Goal: Task Accomplishment & Management: Complete application form

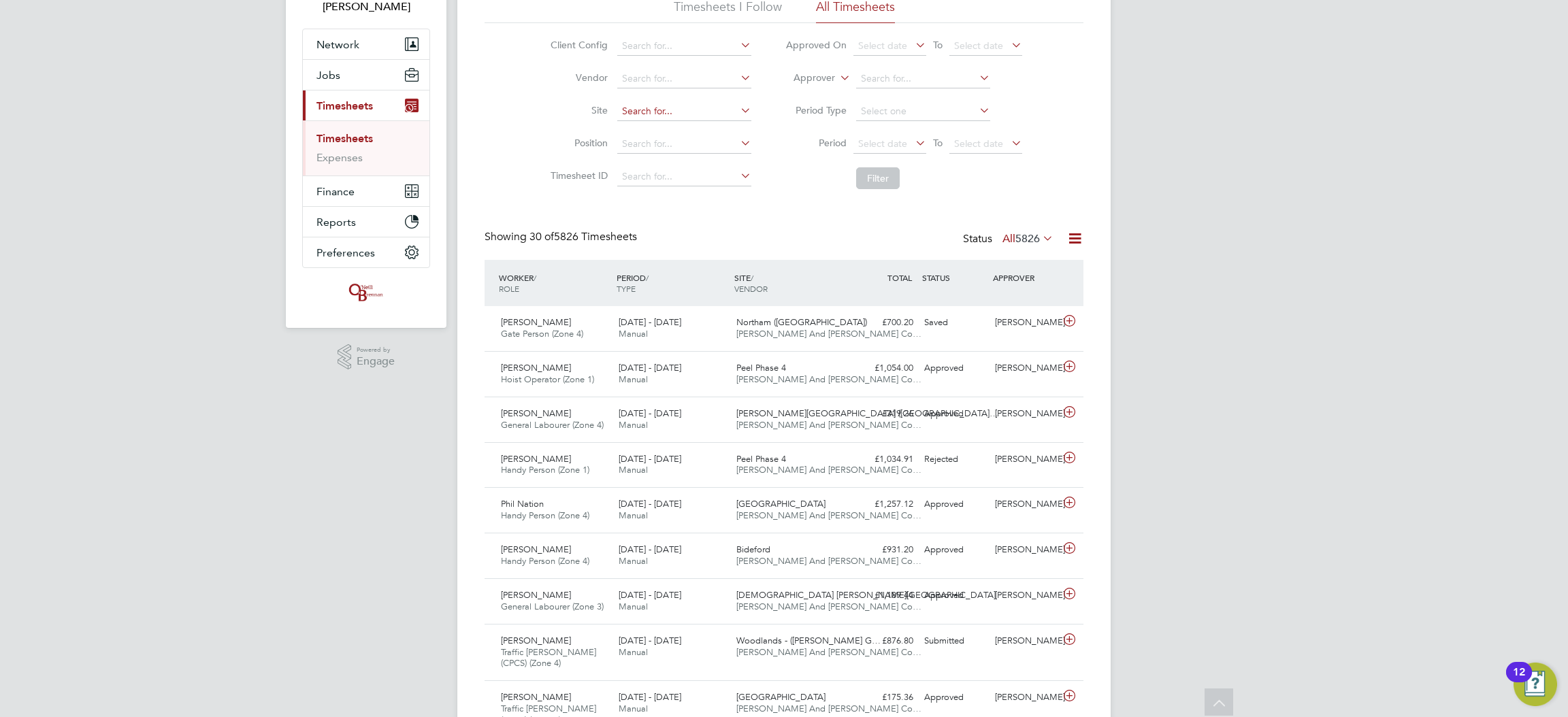
click at [701, 119] on input at bounding box center [684, 111] width 134 height 19
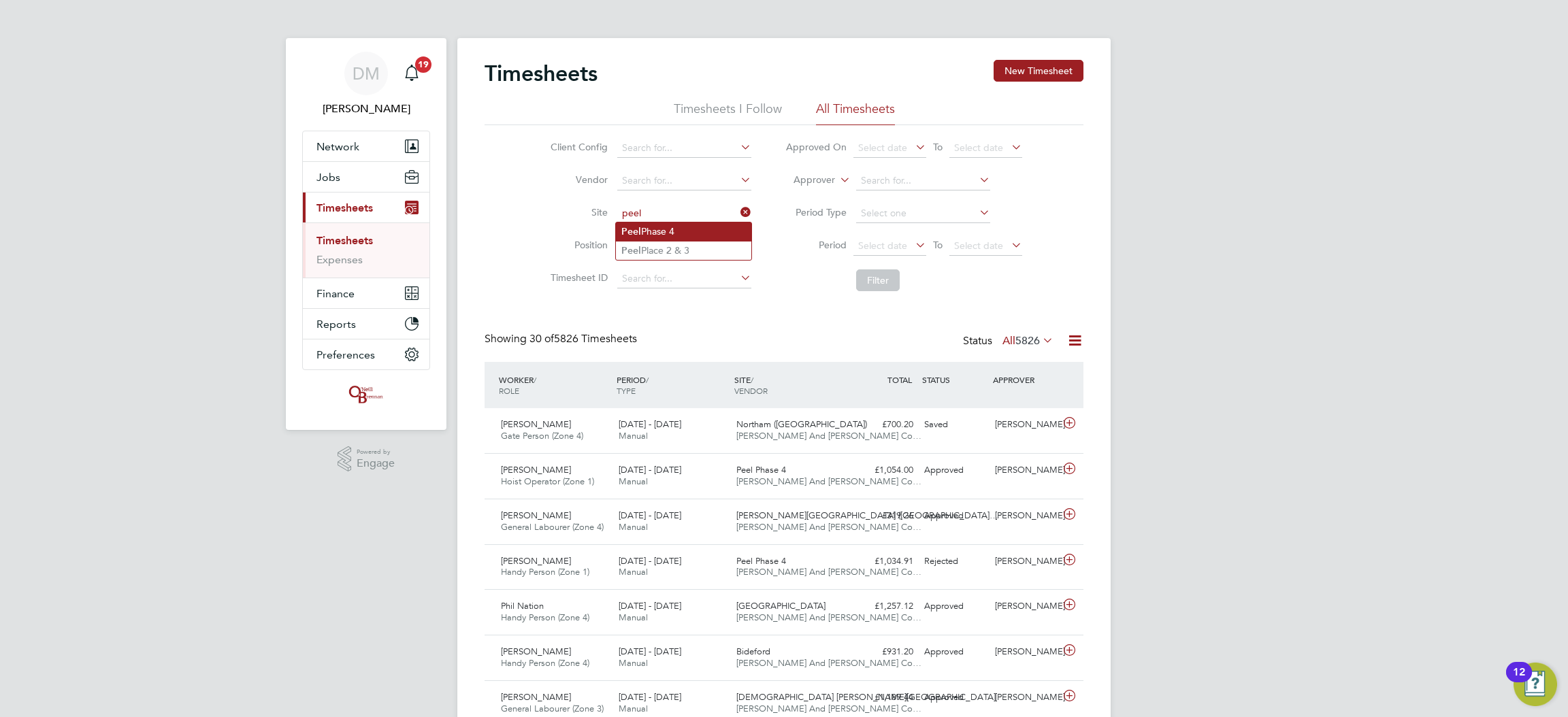
click at [681, 237] on li "Peel Phase 4" at bounding box center [684, 232] width 135 height 19
type input "Peel Phase 4"
click at [867, 275] on button "Filter" at bounding box center [878, 279] width 44 height 21
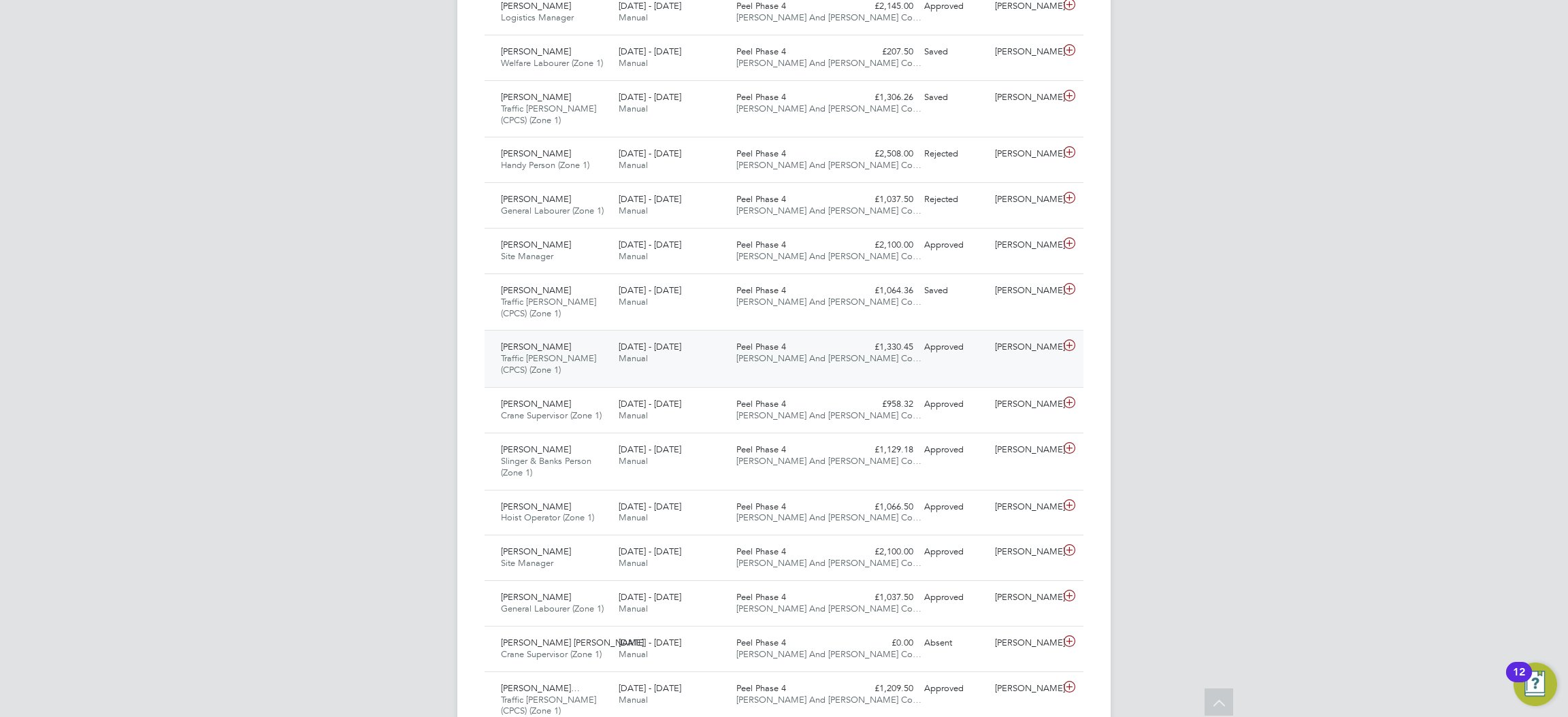
click at [713, 340] on div "18 - 24 Aug 2025 Manual" at bounding box center [672, 352] width 118 height 34
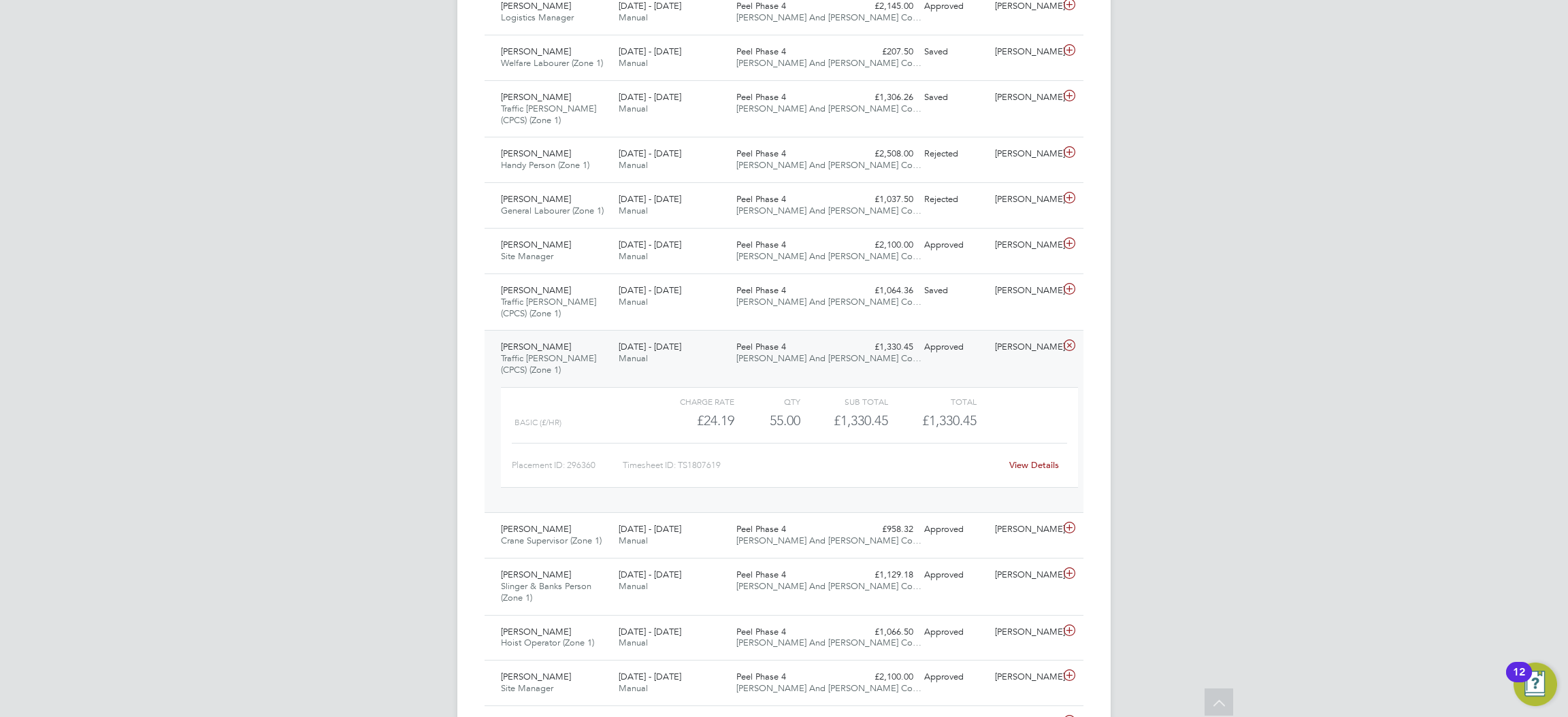
click at [1031, 458] on div "View Details" at bounding box center [1034, 465] width 67 height 21
click at [1045, 464] on link "View Details" at bounding box center [1035, 465] width 50 height 11
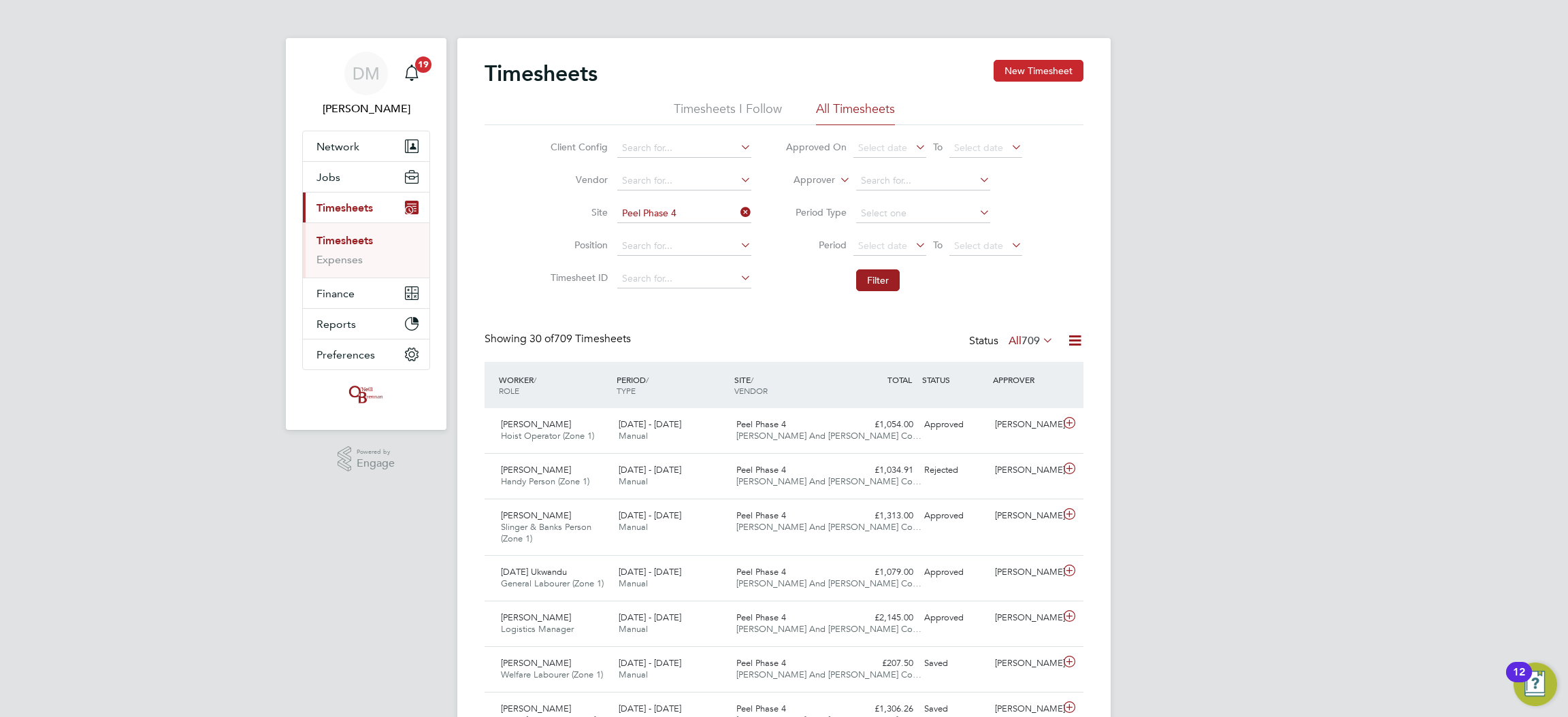
click at [1035, 72] on button "New Timesheet" at bounding box center [1038, 70] width 90 height 21
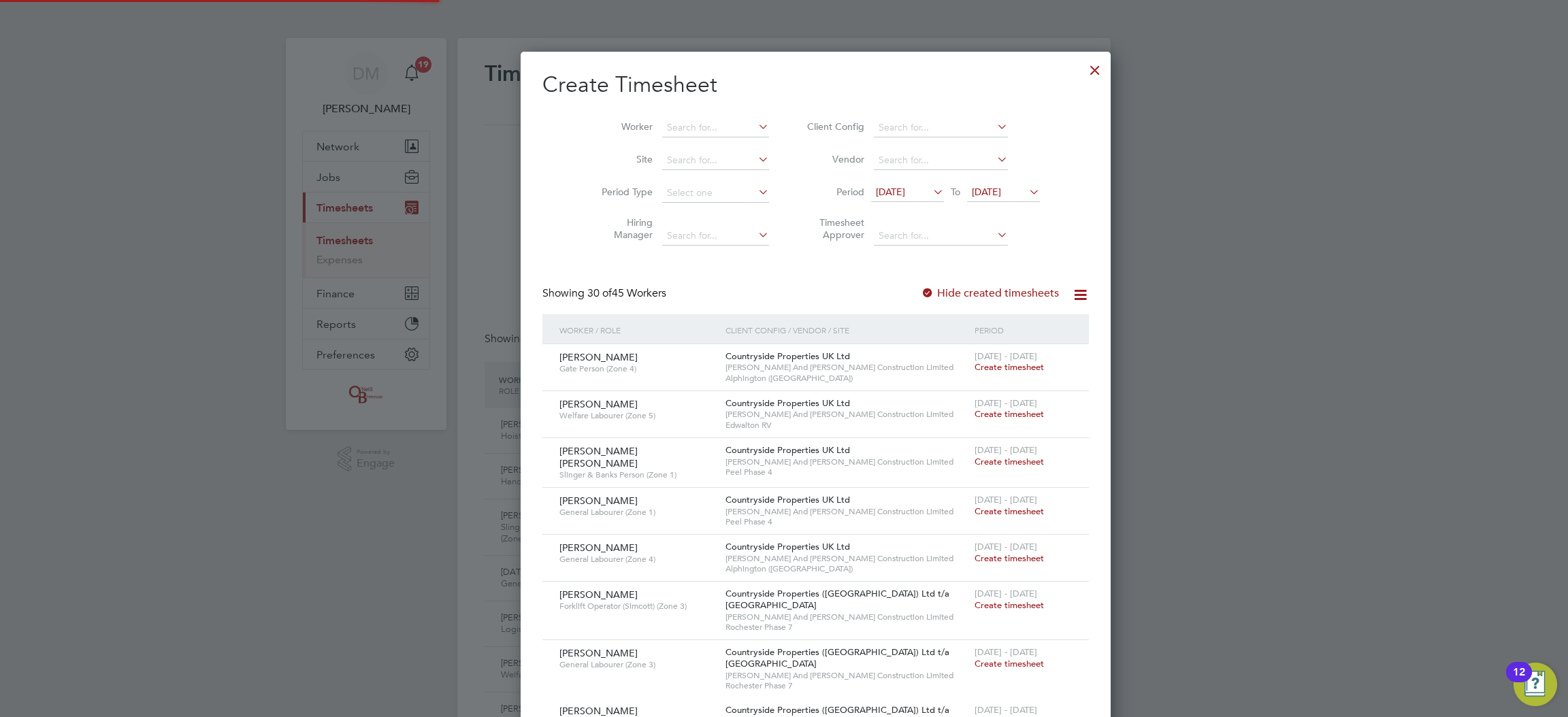
scroll to position [2275, 527]
click at [687, 132] on input at bounding box center [715, 128] width 107 height 19
click at [712, 150] on li "Ter ence Nicholas Green" at bounding box center [732, 146] width 207 height 19
type input "Terence Nicholas Green"
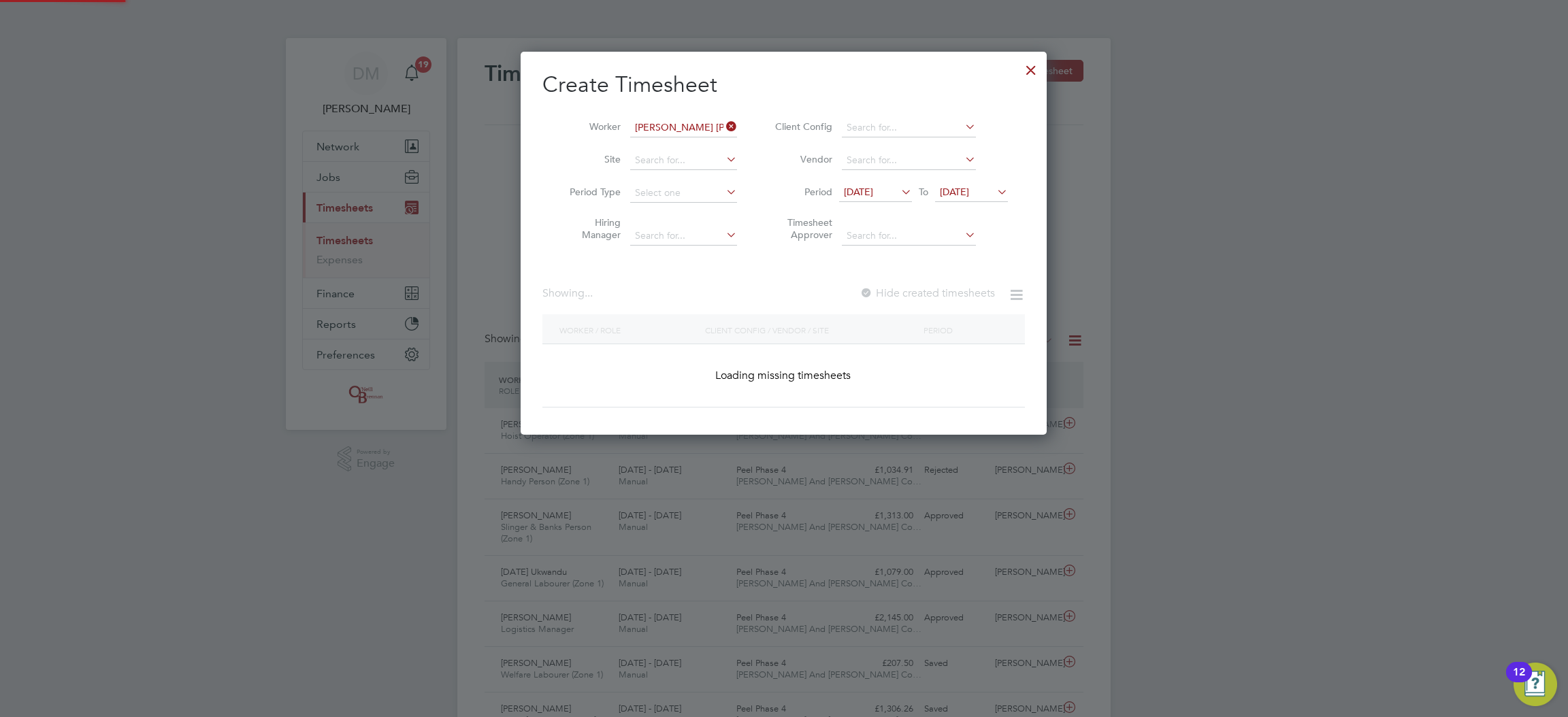
scroll to position [367, 527]
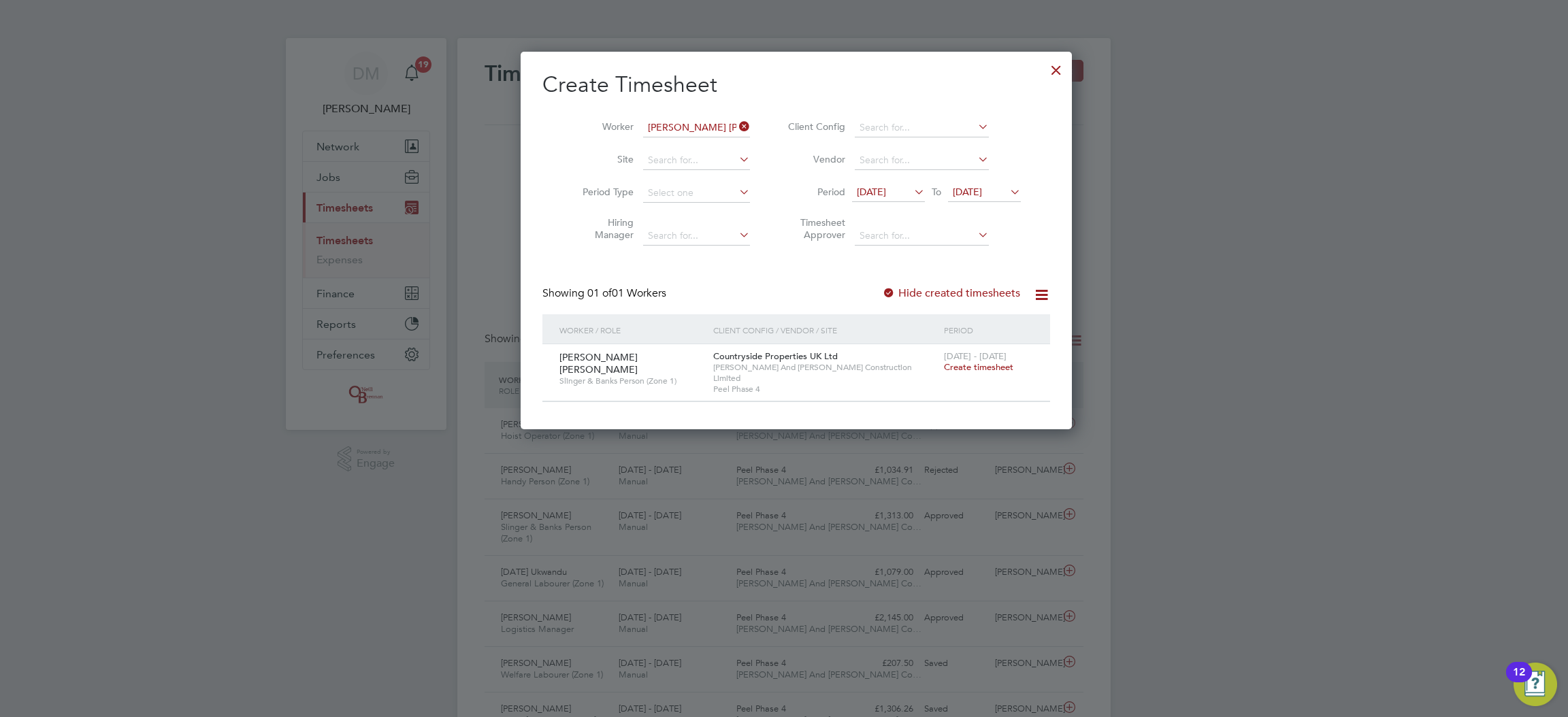
click at [948, 366] on span "Create timesheet" at bounding box center [978, 366] width 70 height 11
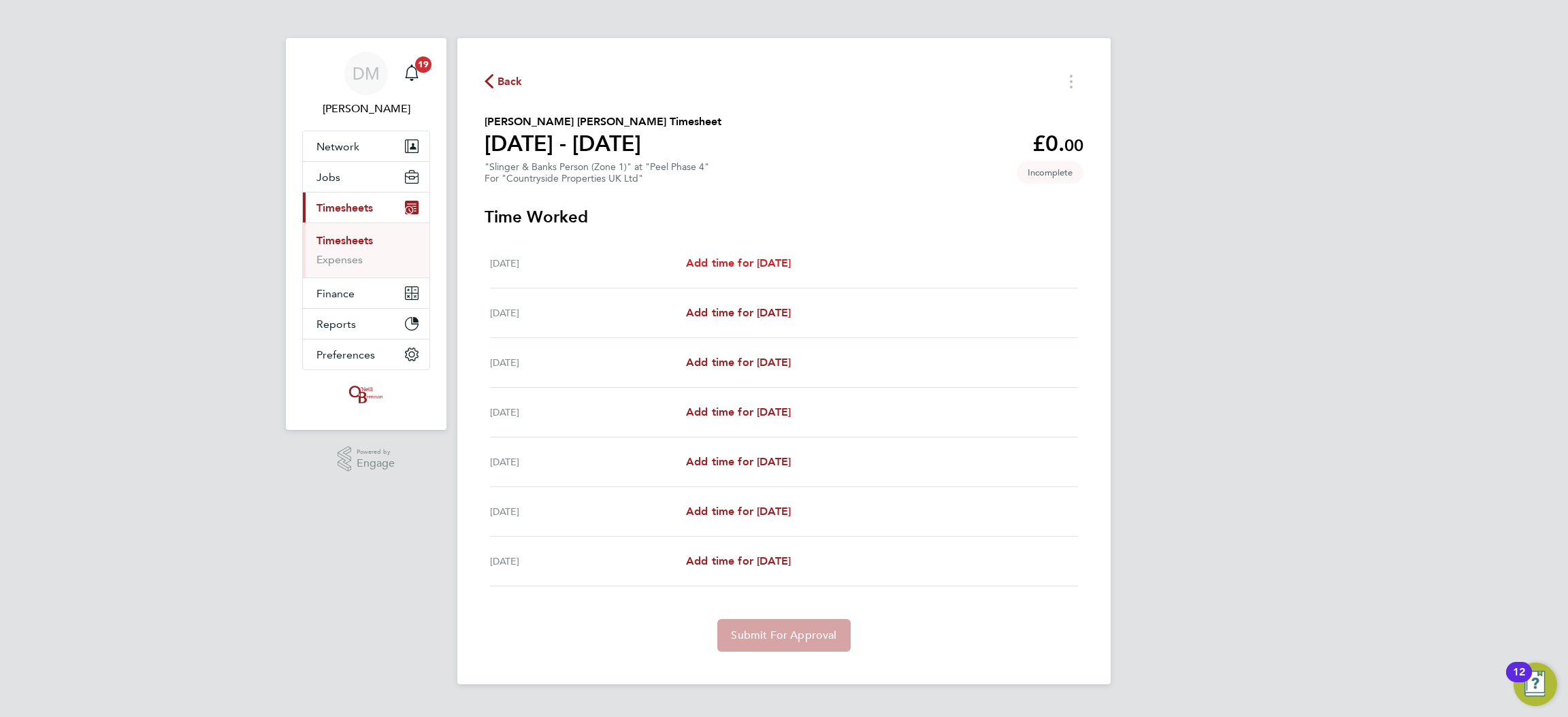
click at [769, 269] on span "Add time for Mon 18 Aug" at bounding box center [738, 263] width 105 height 13
select select "30"
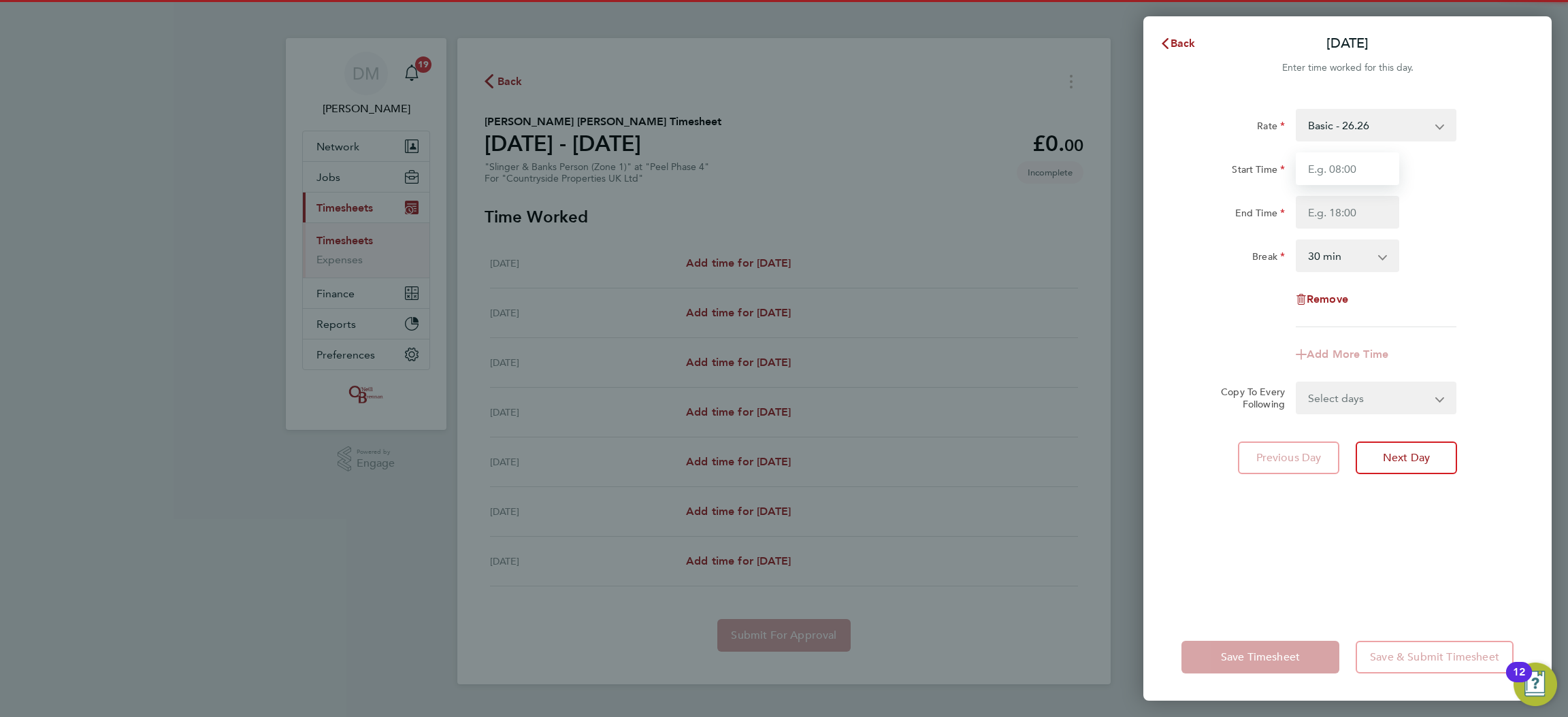
drag, startPoint x: 1318, startPoint y: 159, endPoint x: 1334, endPoint y: 183, distance: 28.8
click at [1318, 159] on input "Start Time" at bounding box center [1347, 168] width 103 height 32
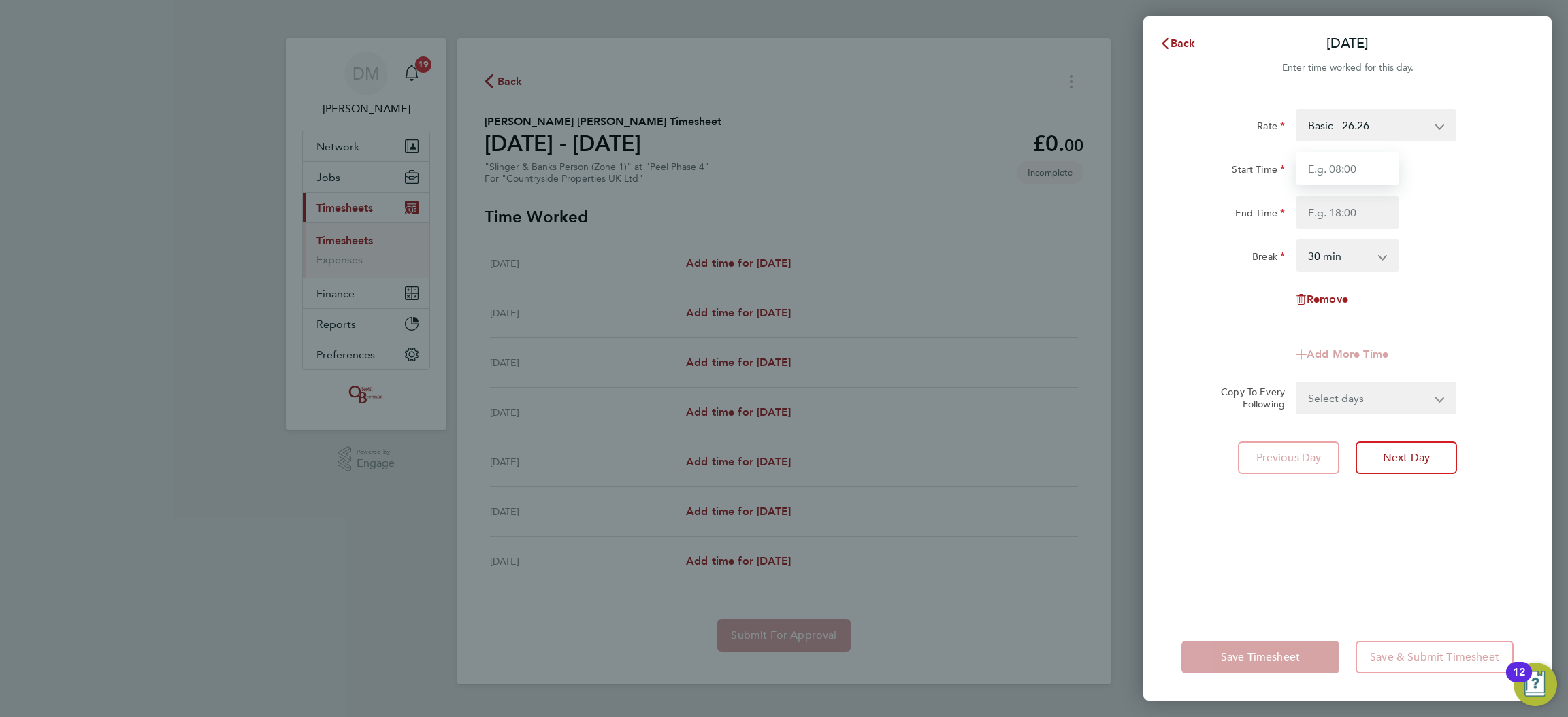
type input "08:00"
click at [1344, 223] on input "End Time" at bounding box center [1347, 211] width 103 height 32
type input "18:30"
click at [1258, 282] on div "Rate Basic - 26.26 Start Time 08:00 End Time 18:30 Break 0 min 15 min 30 min 45…" at bounding box center [1347, 217] width 332 height 218
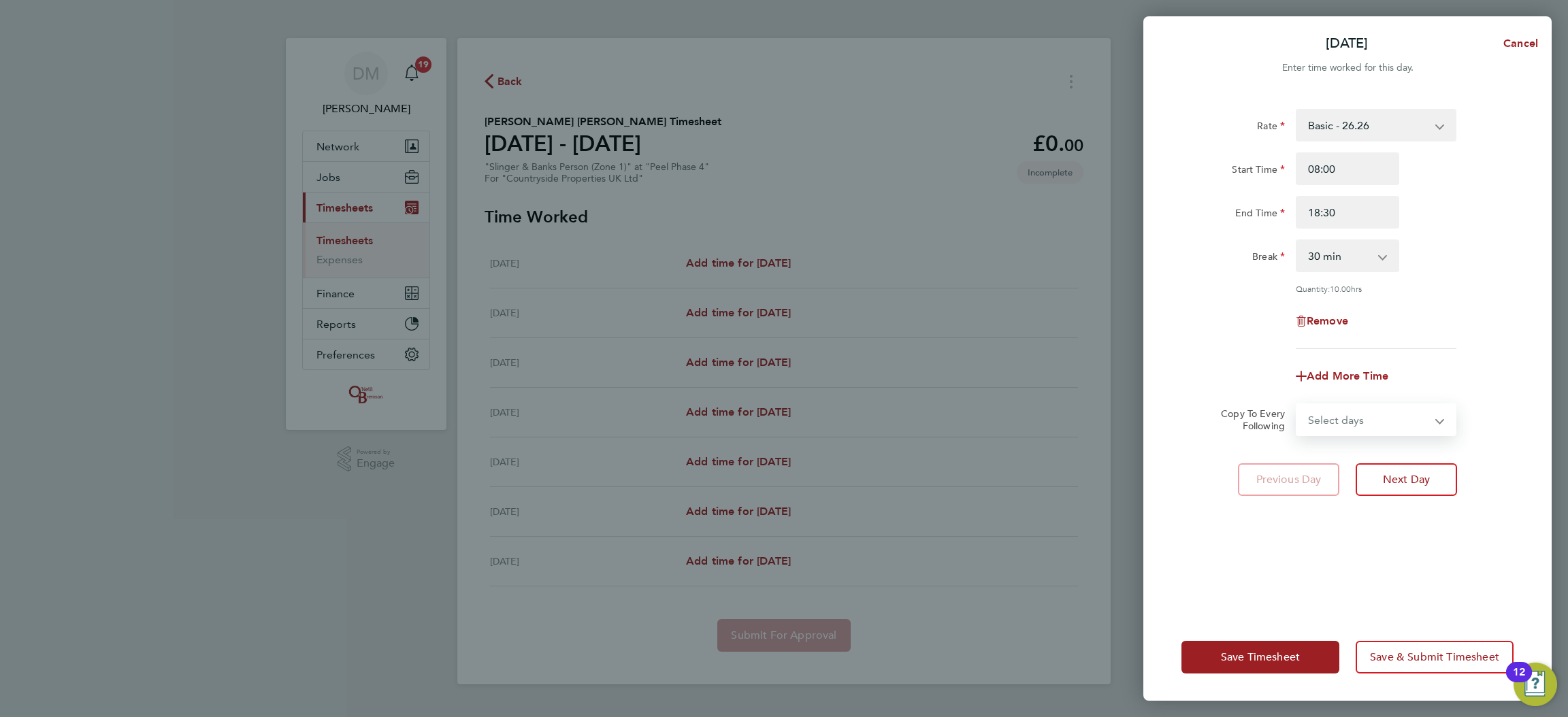
click at [1361, 404] on select "Select days Day Weekday (Mon-Fri) Weekend (Sat-Sun) Tuesday Wednesday Thursday …" at bounding box center [1369, 419] width 143 height 30
select select "TUE"
click at [1297, 404] on select "Select days Day Weekday (Mon-Fri) Weekend (Sat-Sun) Tuesday Wednesday Thursday …" at bounding box center [1369, 419] width 143 height 30
select select "2025-08-24"
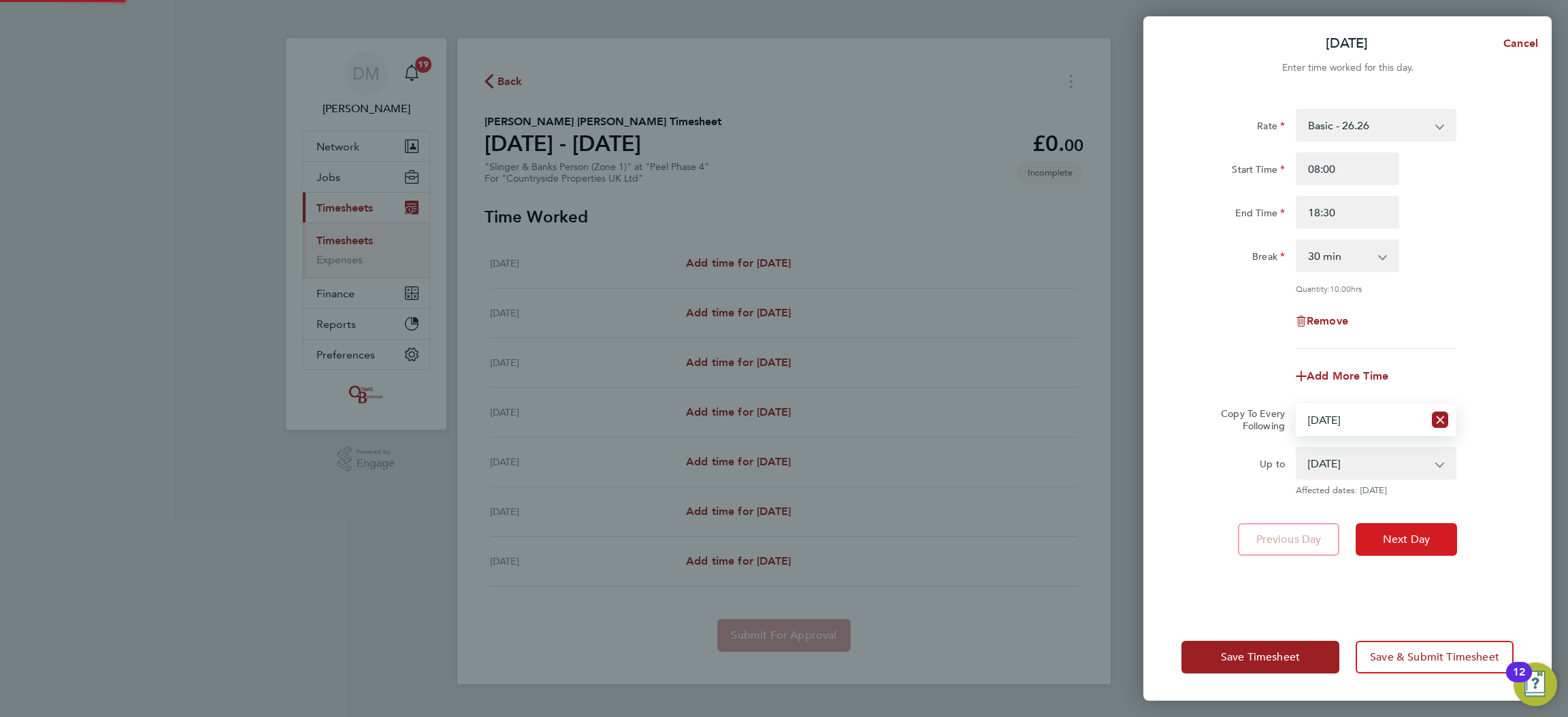
click at [1382, 547] on button "Next Day" at bounding box center [1406, 539] width 101 height 32
select select "30"
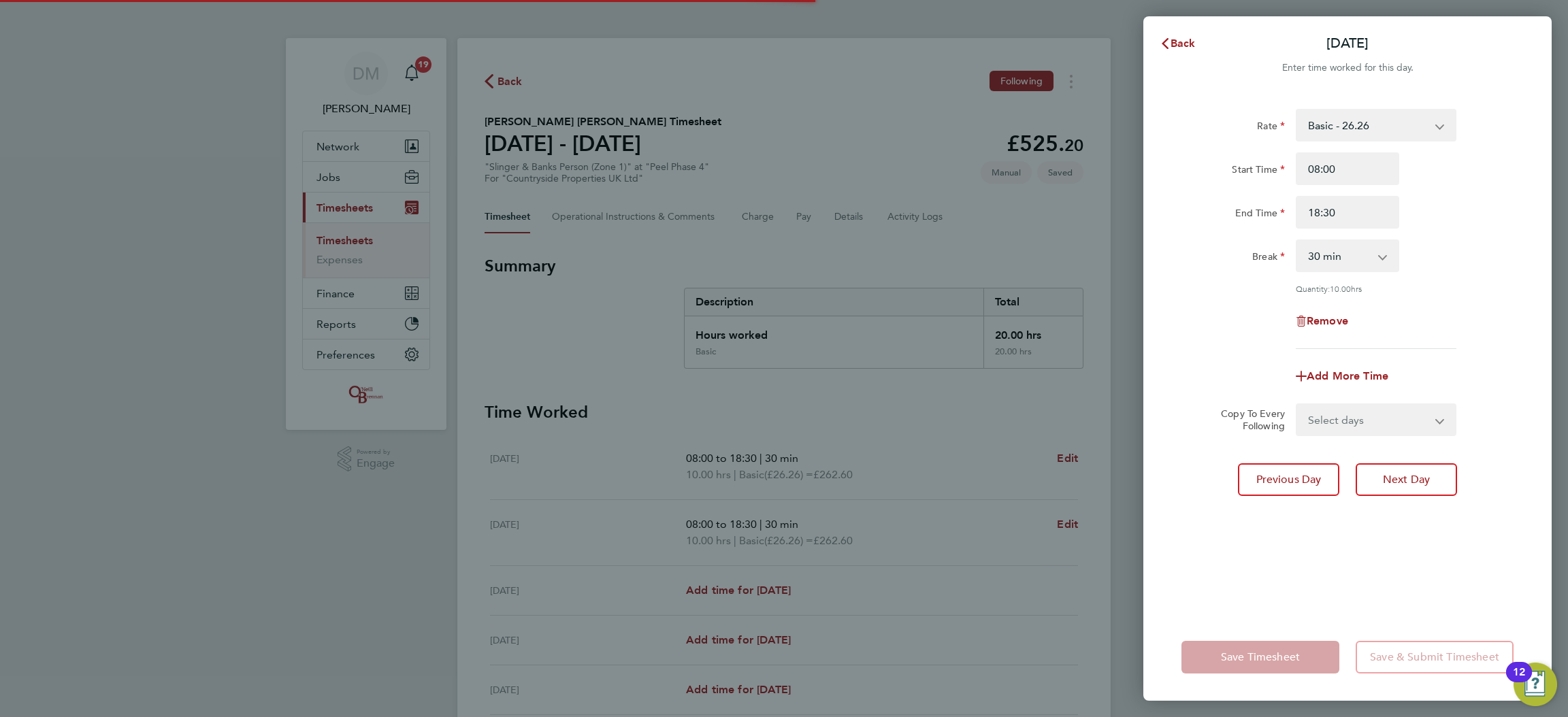
drag, startPoint x: 1342, startPoint y: 419, endPoint x: 1341, endPoint y: 432, distance: 13.0
click at [1342, 419] on select "Select days Day Weekday (Mon-Fri) Weekend (Sat-Sun) Wednesday Thursday Friday S…" at bounding box center [1369, 419] width 143 height 30
select select "WED"
click at [1297, 404] on select "Select days Day Weekday (Mon-Fri) Weekend (Sat-Sun) Wednesday Thursday Friday S…" at bounding box center [1369, 419] width 143 height 30
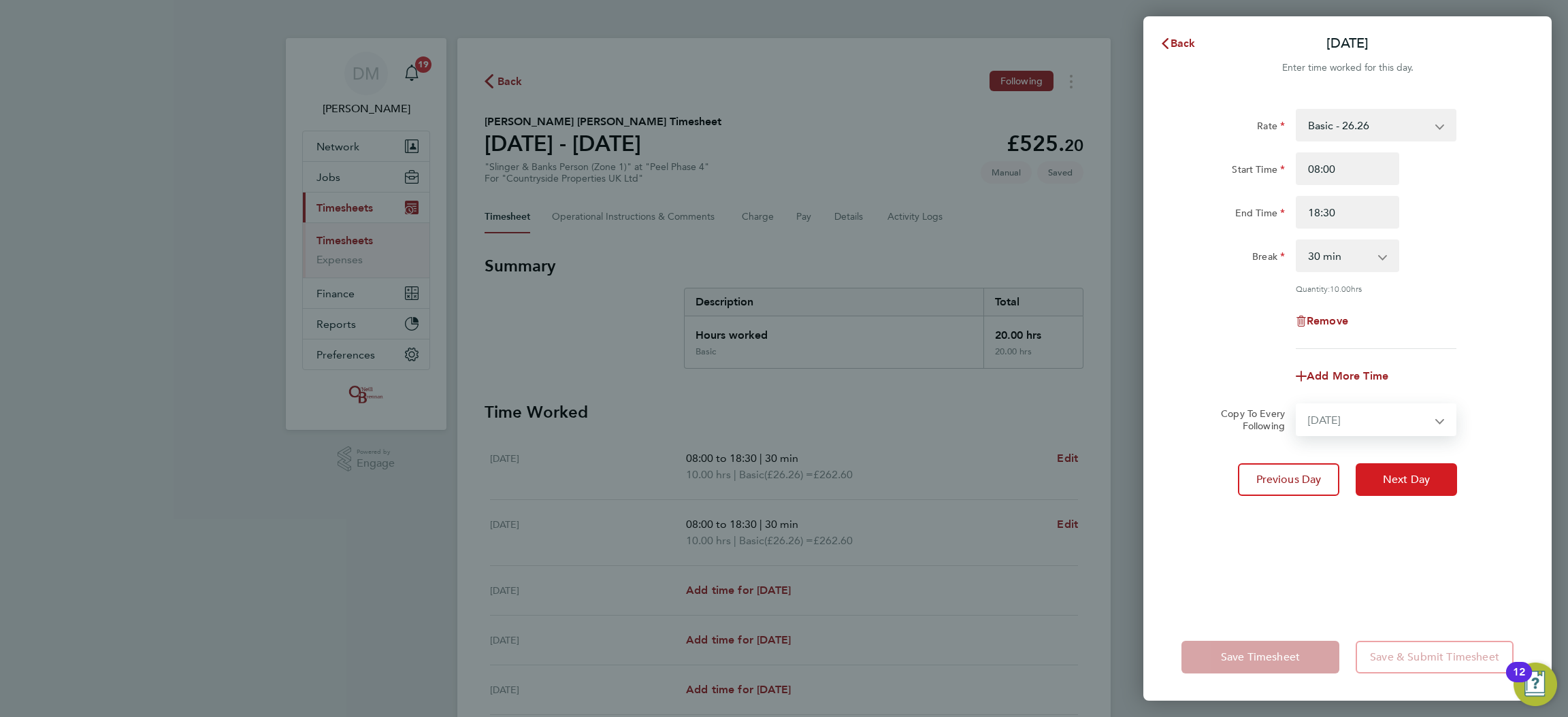
select select "2025-08-24"
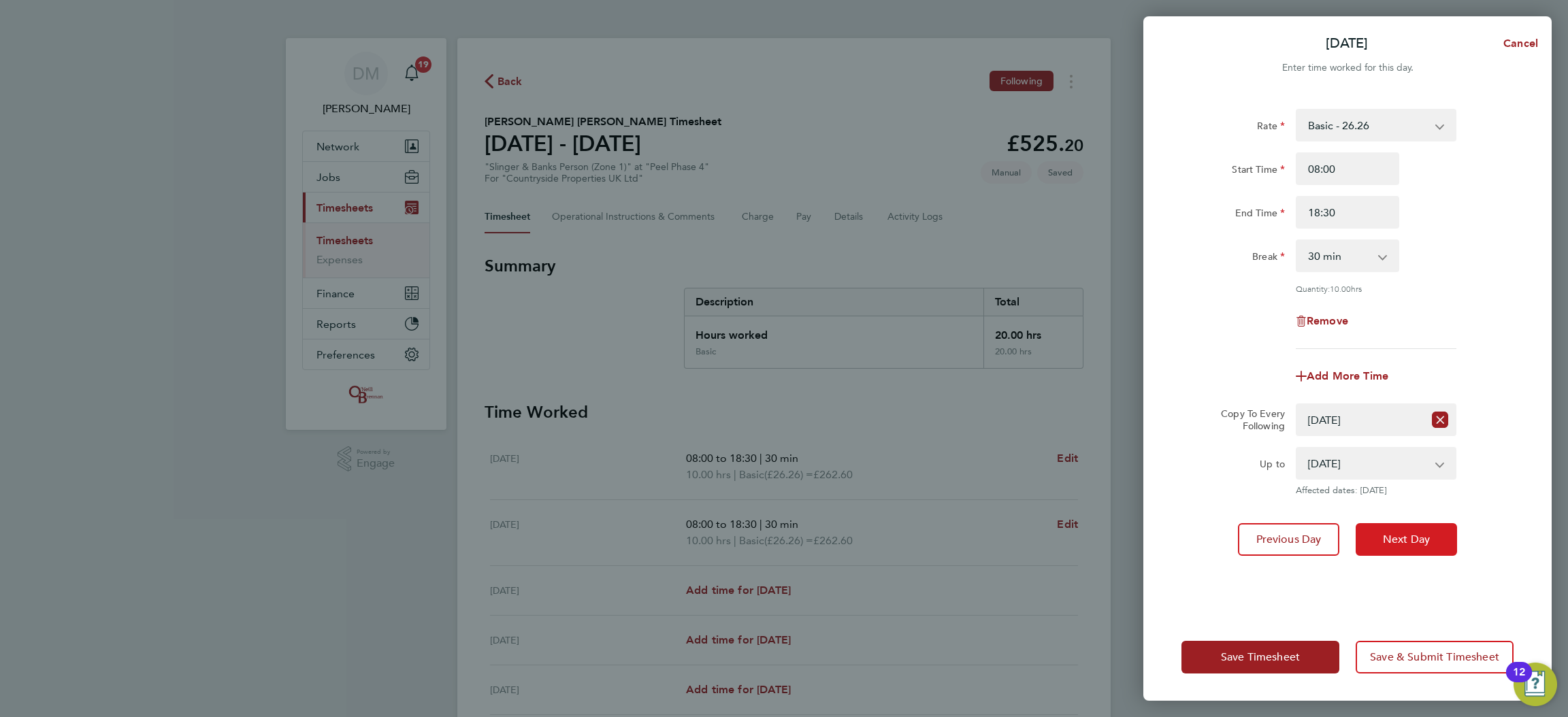
click at [1372, 537] on button "Next Day" at bounding box center [1406, 539] width 101 height 32
select select "0: null"
select select "30"
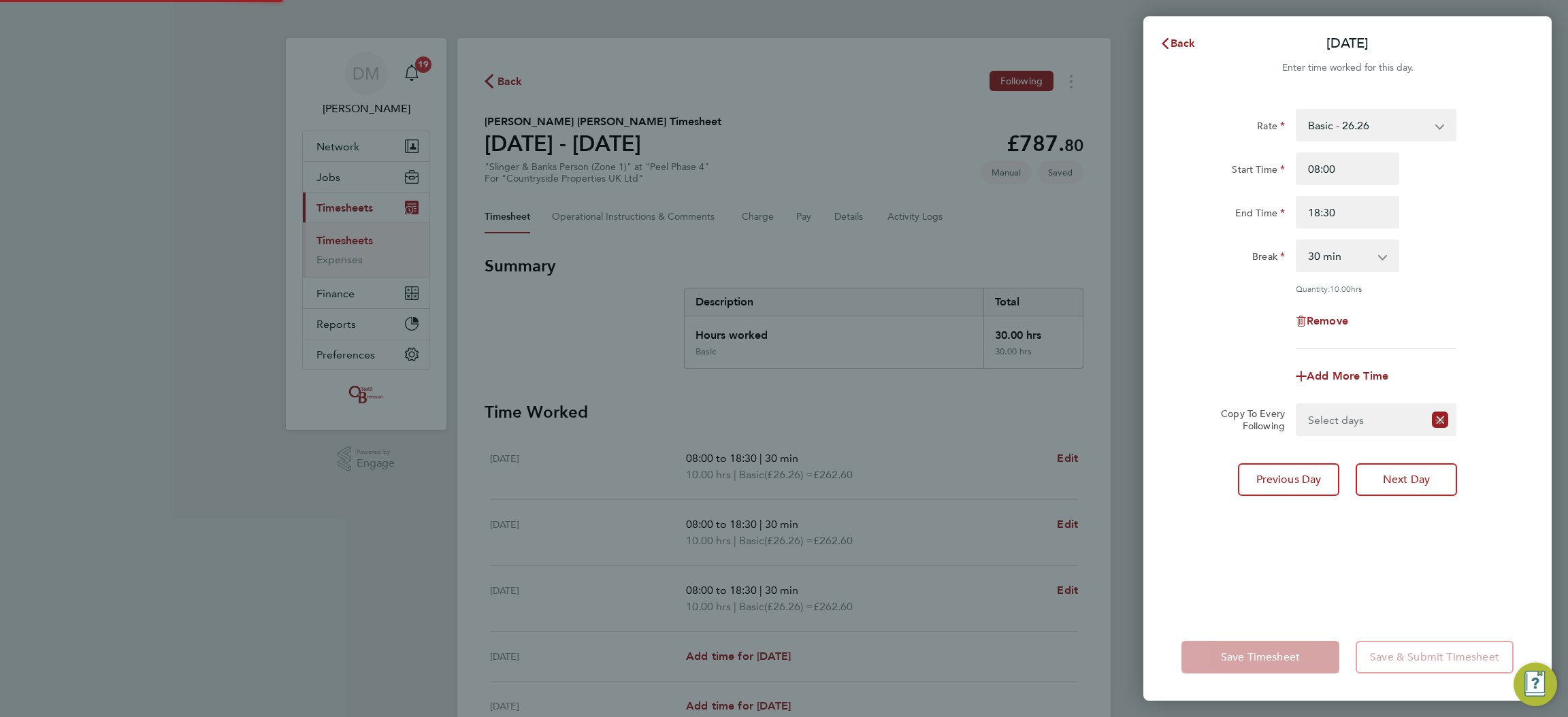
click at [1332, 422] on select "Select days Day Weekday (Mon-Fri) Weekend (Sat-Sun) Thursday Friday Saturday Su…" at bounding box center [1360, 419] width 126 height 30
select select "THU"
click at [1297, 404] on select "Select days Day Weekday (Mon-Fri) Weekend (Sat-Sun) Thursday Friday Saturday Su…" at bounding box center [1369, 419] width 143 height 30
select select "2025-08-24"
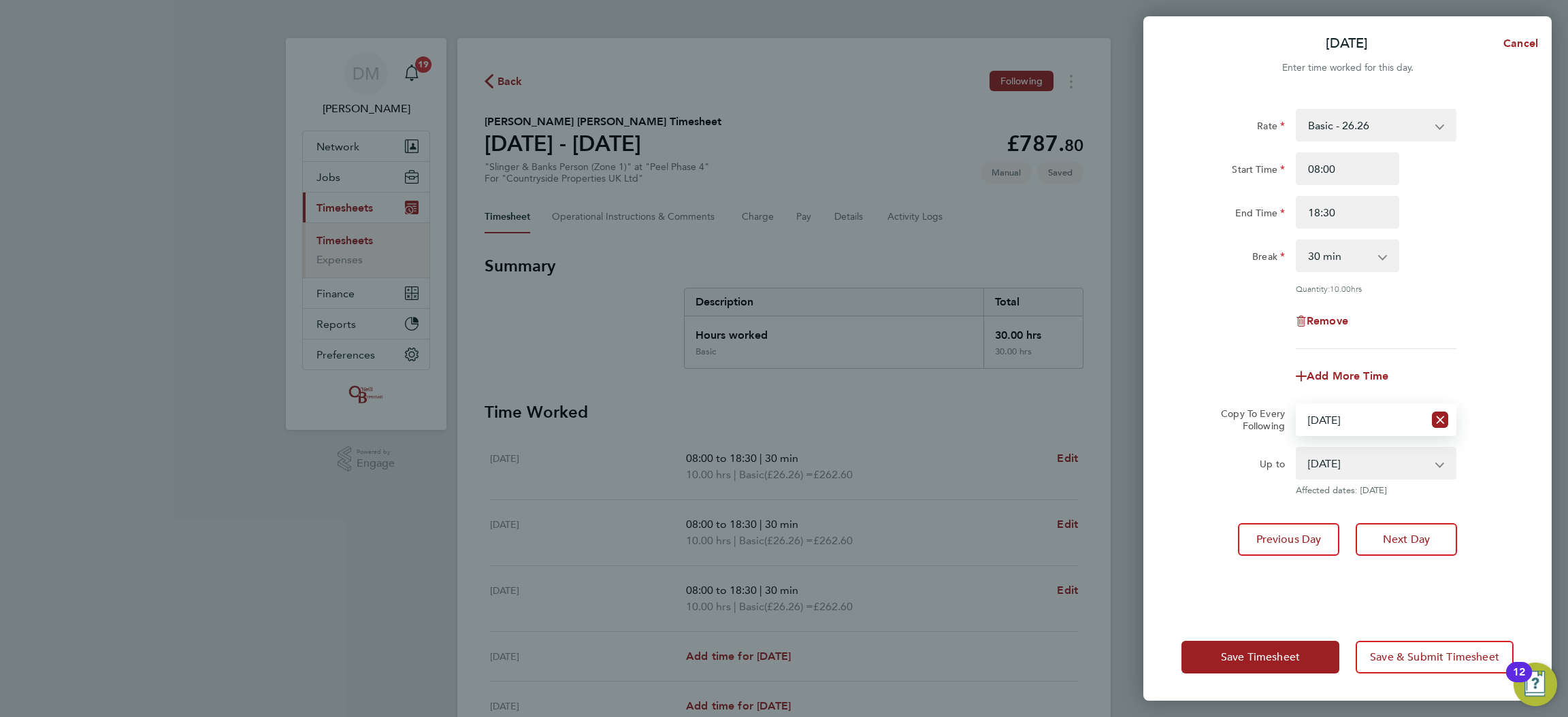
click at [1377, 516] on div "Rate Basic - 26.26 Start Time 08:00 End Time 18:30 Break 0 min 15 min 30 min 45…" at bounding box center [1347, 353] width 408 height 521
click at [1382, 532] on button "Next Day" at bounding box center [1406, 539] width 101 height 32
select select "0: null"
select select "30"
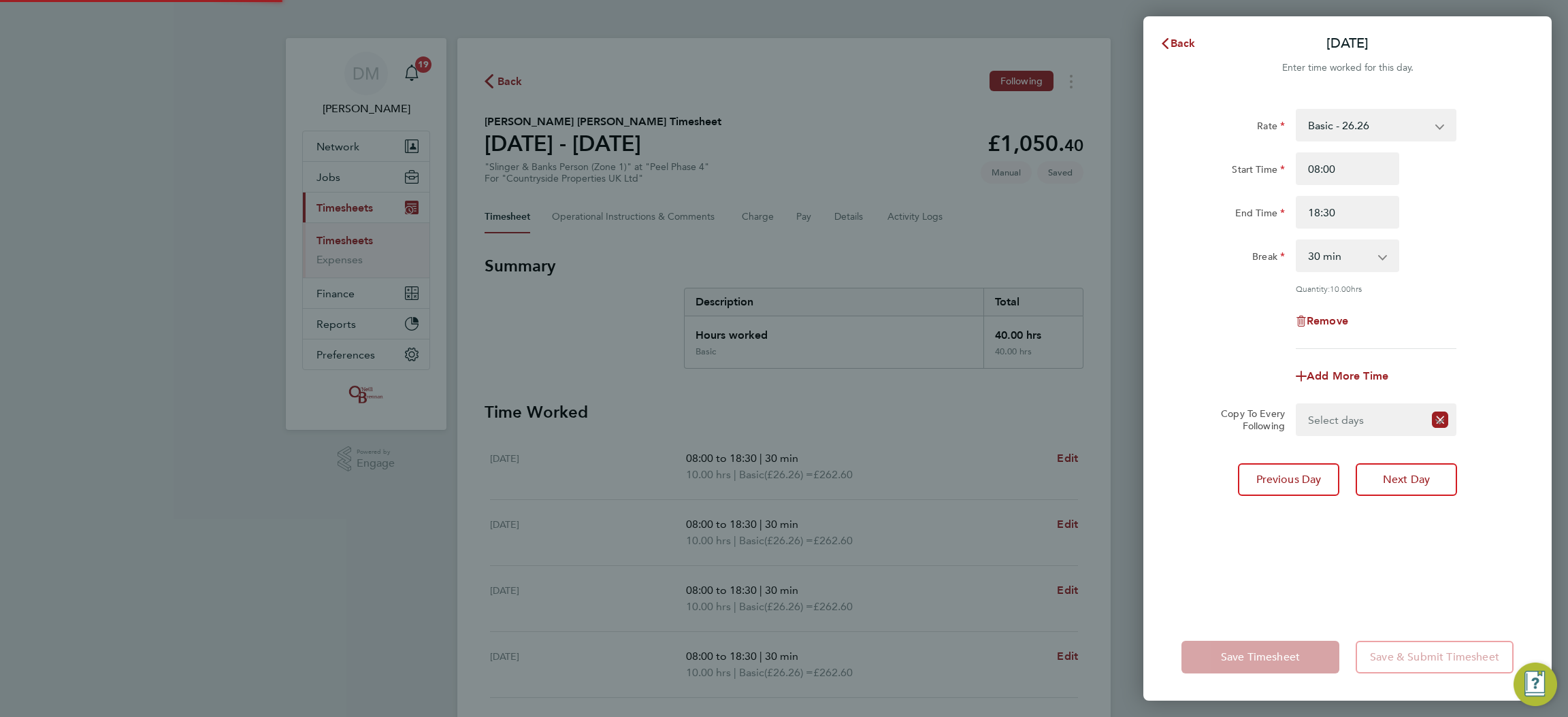
click at [1340, 420] on select "Select days Day Weekend (Sat-Sun) Friday Saturday Sunday" at bounding box center [1360, 419] width 126 height 30
select select "FRI"
click at [1297, 404] on select "Select days Day Weekend (Sat-Sun) Friday Saturday Sunday" at bounding box center [1369, 419] width 143 height 30
select select "2025-08-24"
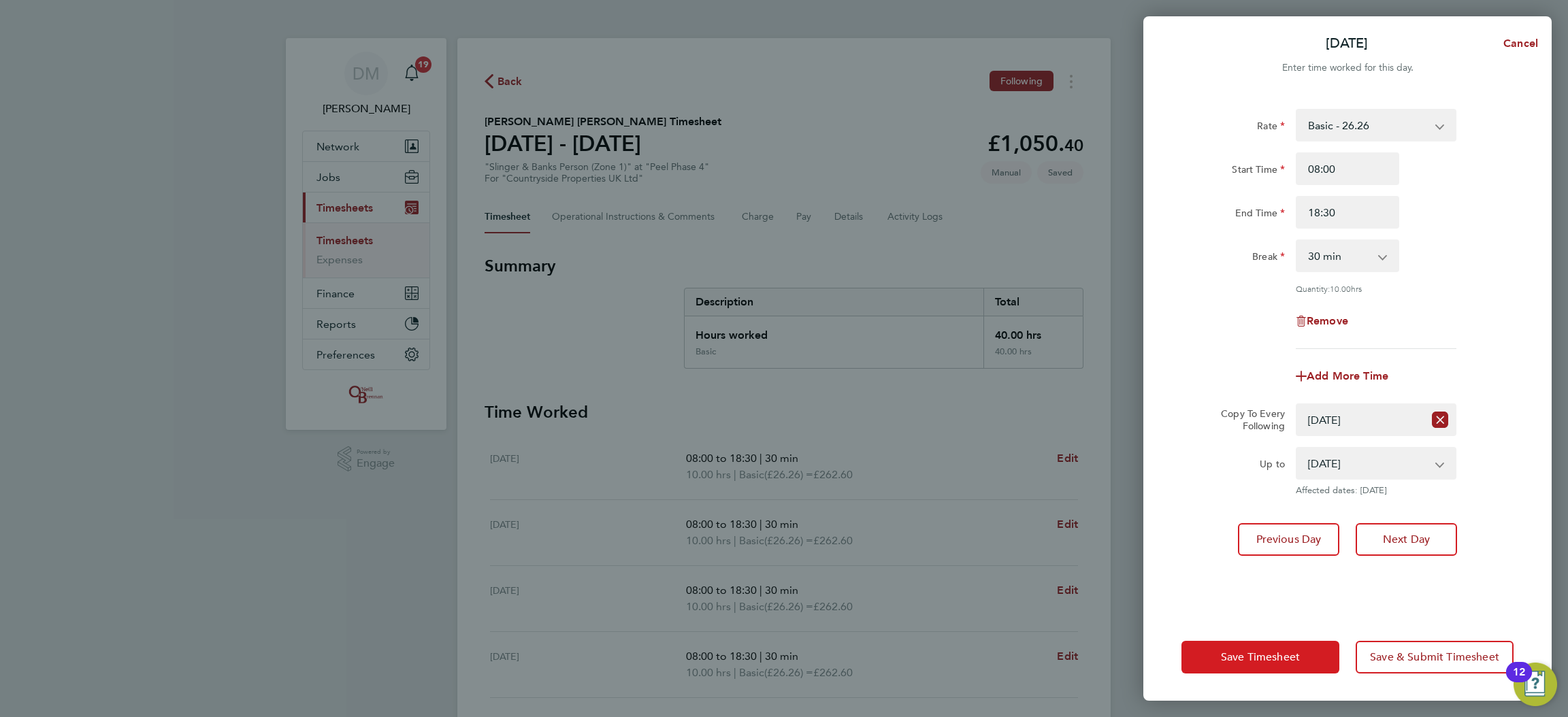
click at [1309, 652] on button "Save Timesheet" at bounding box center [1260, 657] width 158 height 32
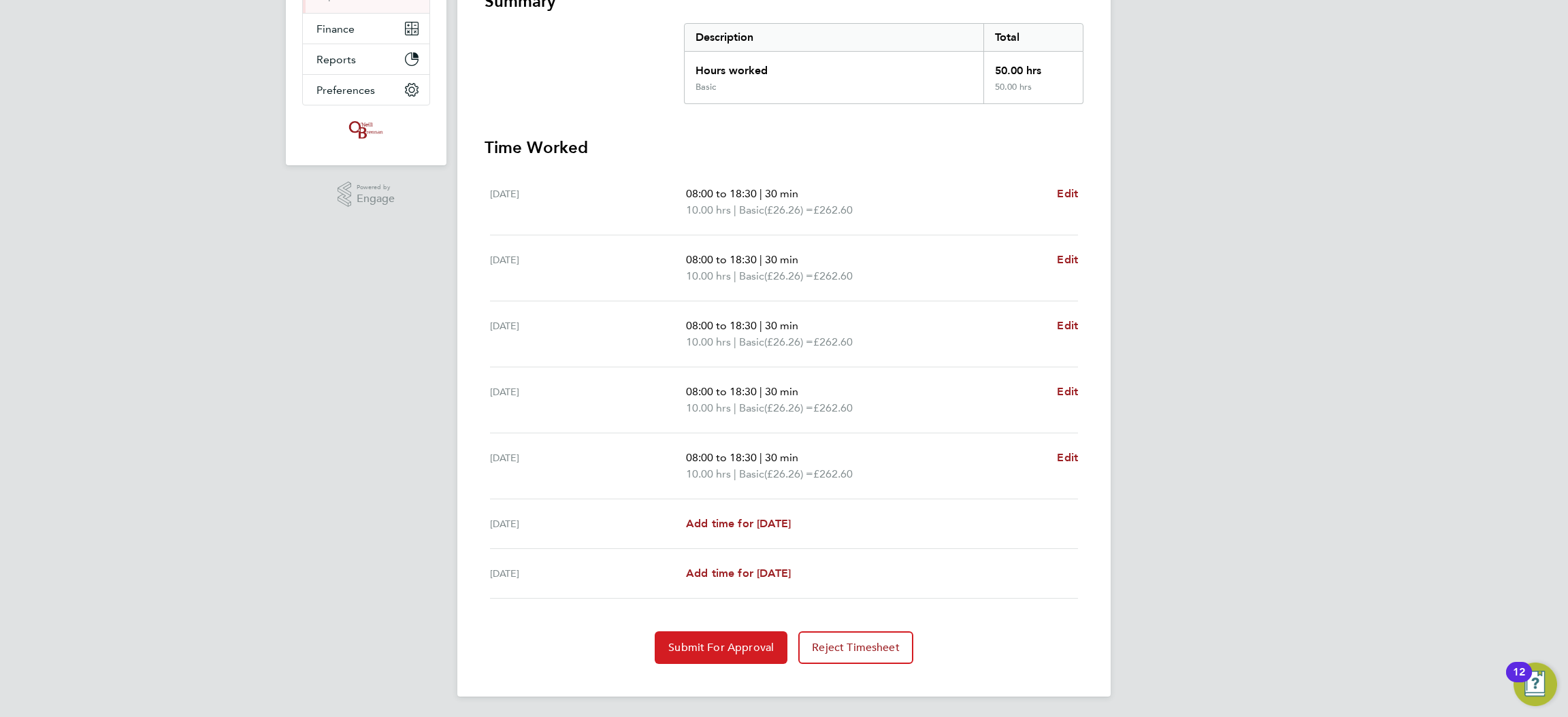
click at [768, 645] on span "Submit For Approval" at bounding box center [721, 647] width 106 height 14
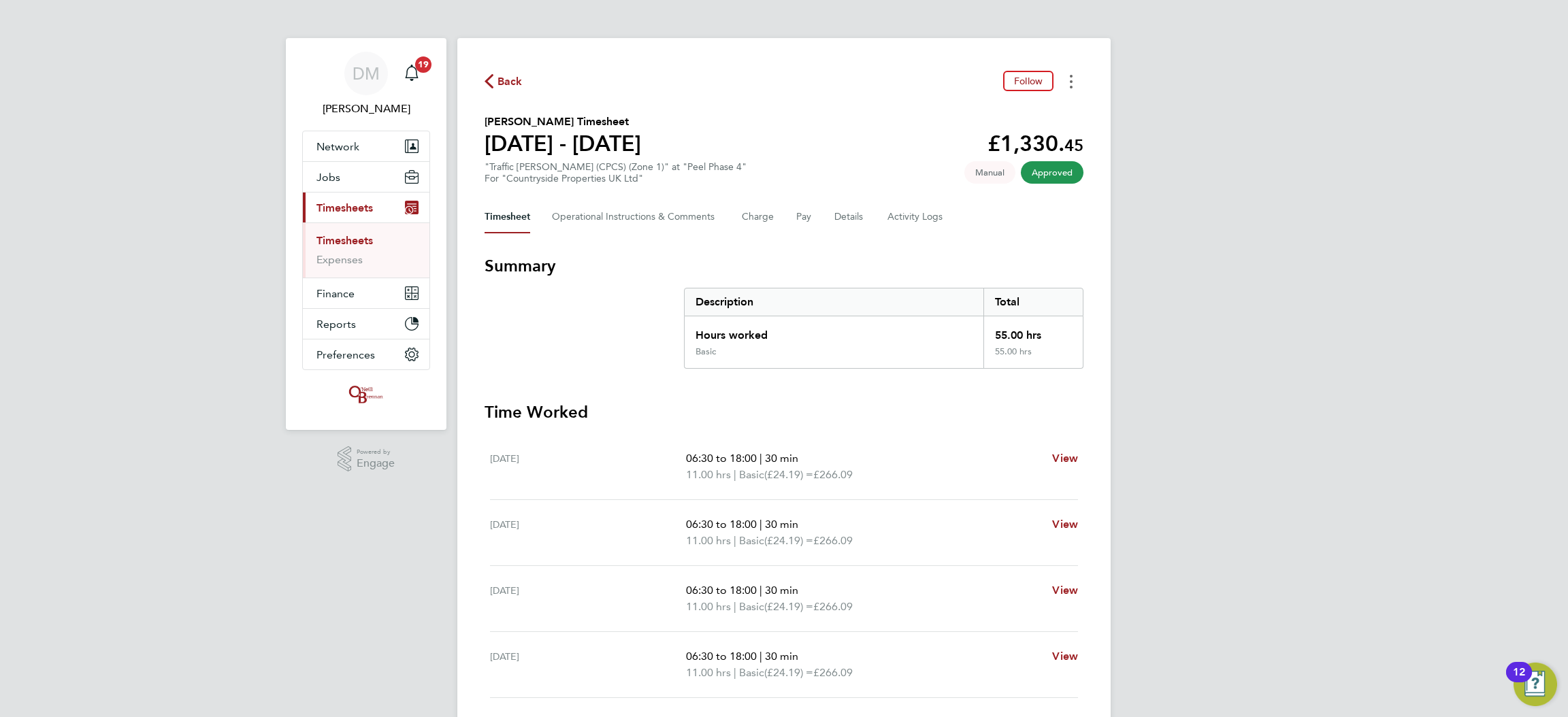
click at [1062, 85] on button "Timesheets Menu" at bounding box center [1071, 81] width 24 height 21
click at [1022, 109] on link "Download timesheet" at bounding box center [1002, 111] width 163 height 27
click at [948, 109] on div "Back Follow Abenas Getachew Sima's Timesheet 18 - 24 Aug 2025 £1,330. 45 "Traff…" at bounding box center [784, 499] width 653 height 923
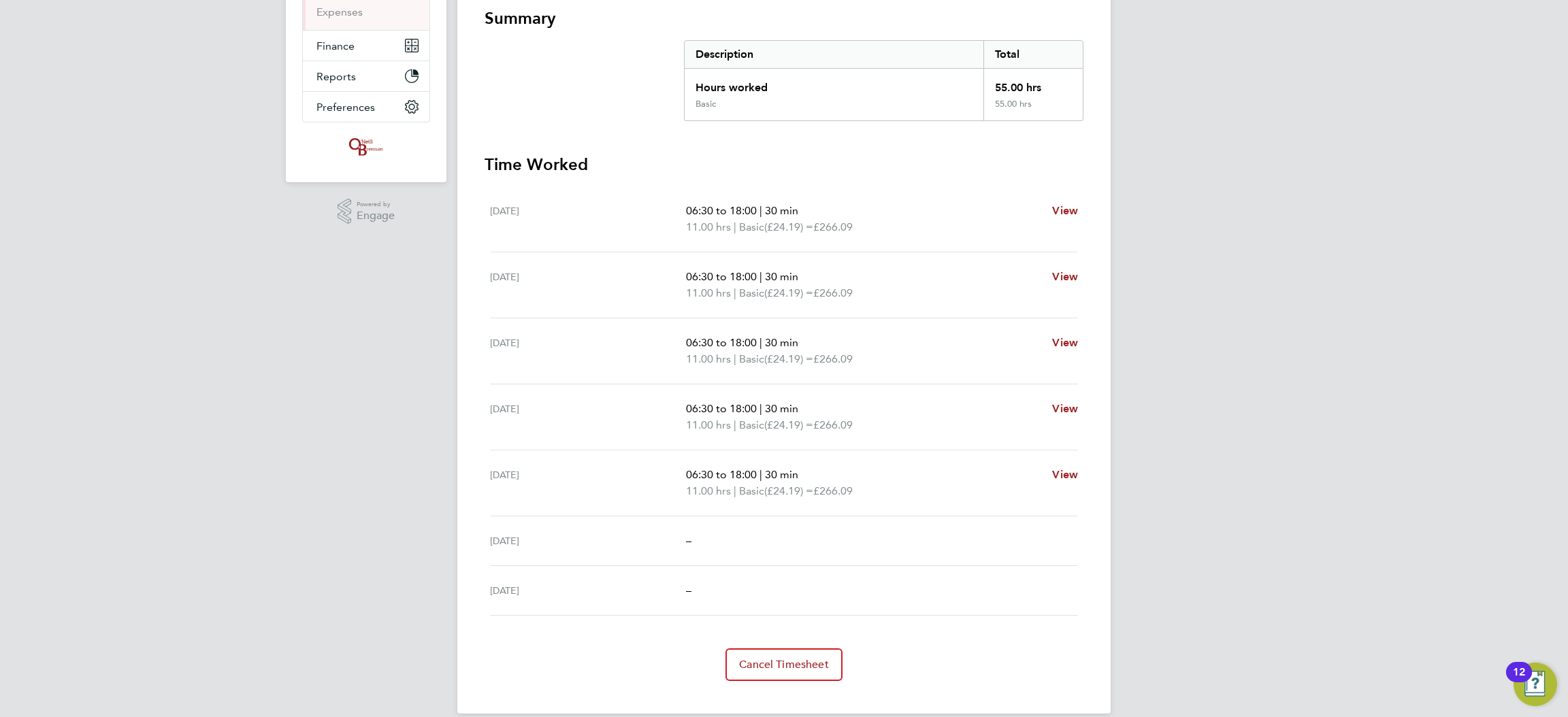
scroll to position [264, 0]
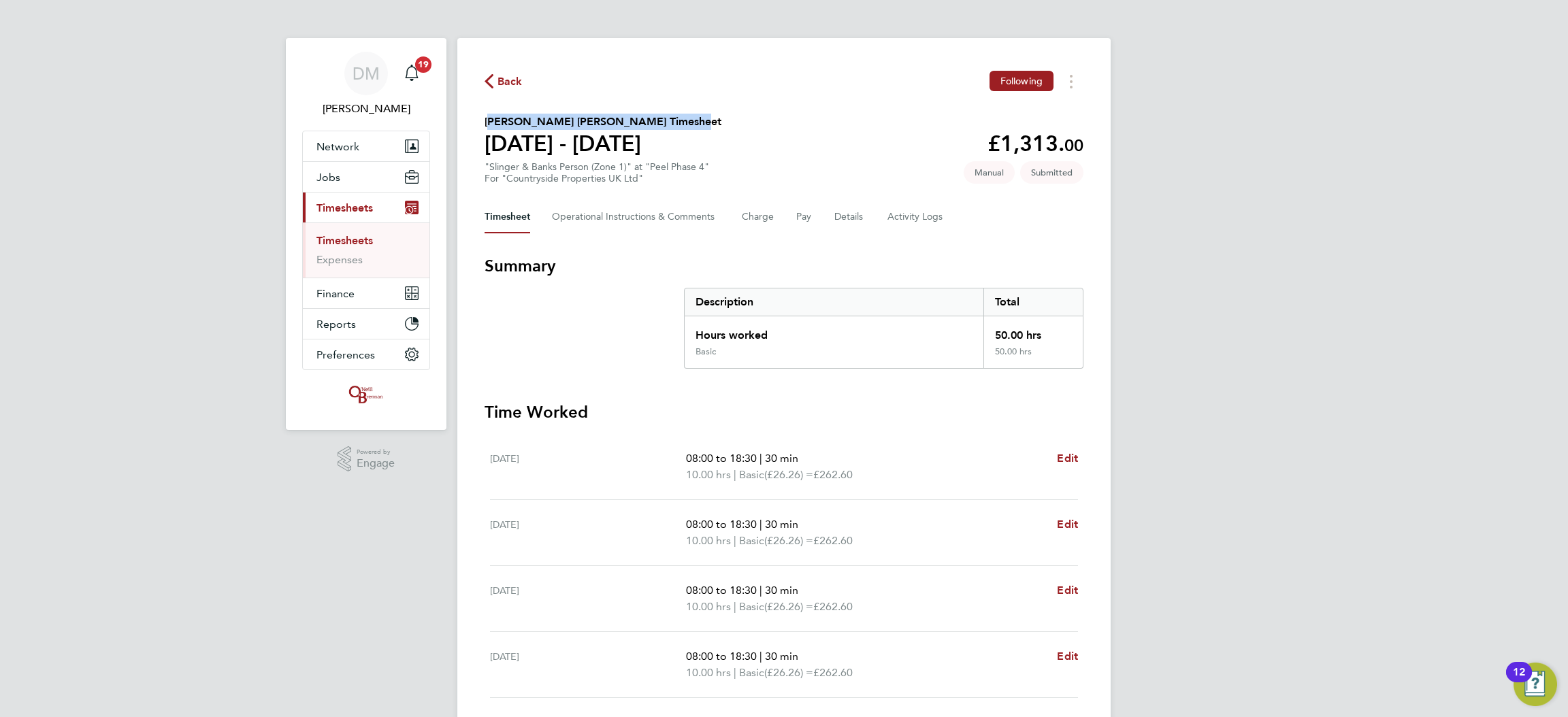
drag, startPoint x: 675, startPoint y: 111, endPoint x: 482, endPoint y: 113, distance: 193.0
click at [482, 113] on div "Back Following [PERSON_NAME] [PERSON_NAME] Timesheet [DATE] - [DATE] £1,313. 00…" at bounding box center [784, 499] width 653 height 923
copy h2 "[PERSON_NAME] [PERSON_NAME] Timesheet"
